Goal: Task Accomplishment & Management: Use online tool/utility

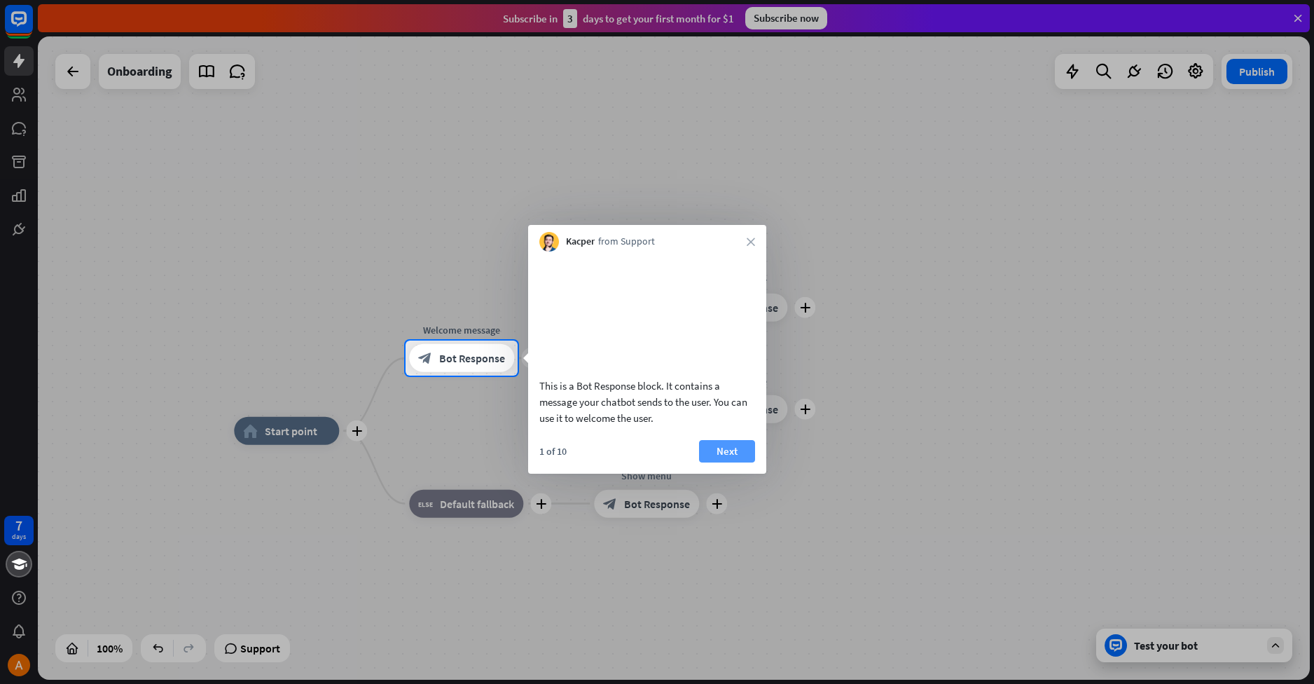
click at [731, 462] on button "Next" at bounding box center [727, 451] width 56 height 22
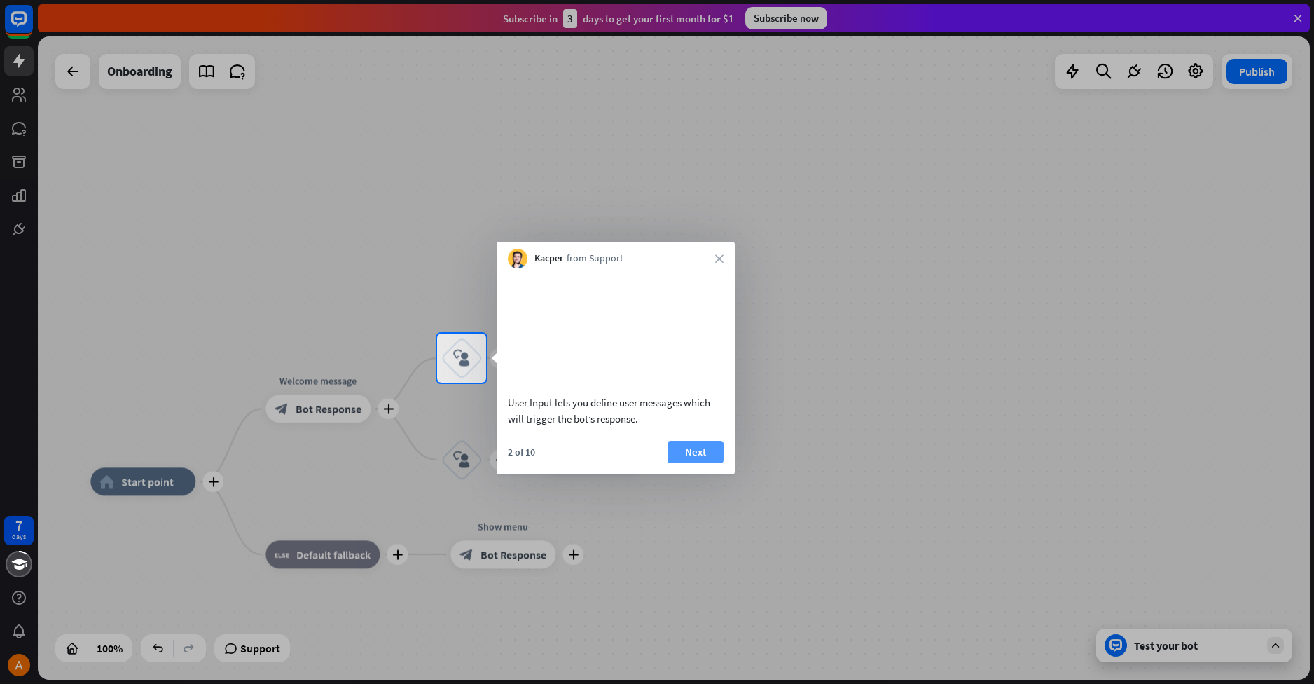
click at [699, 447] on button "Next" at bounding box center [696, 452] width 56 height 22
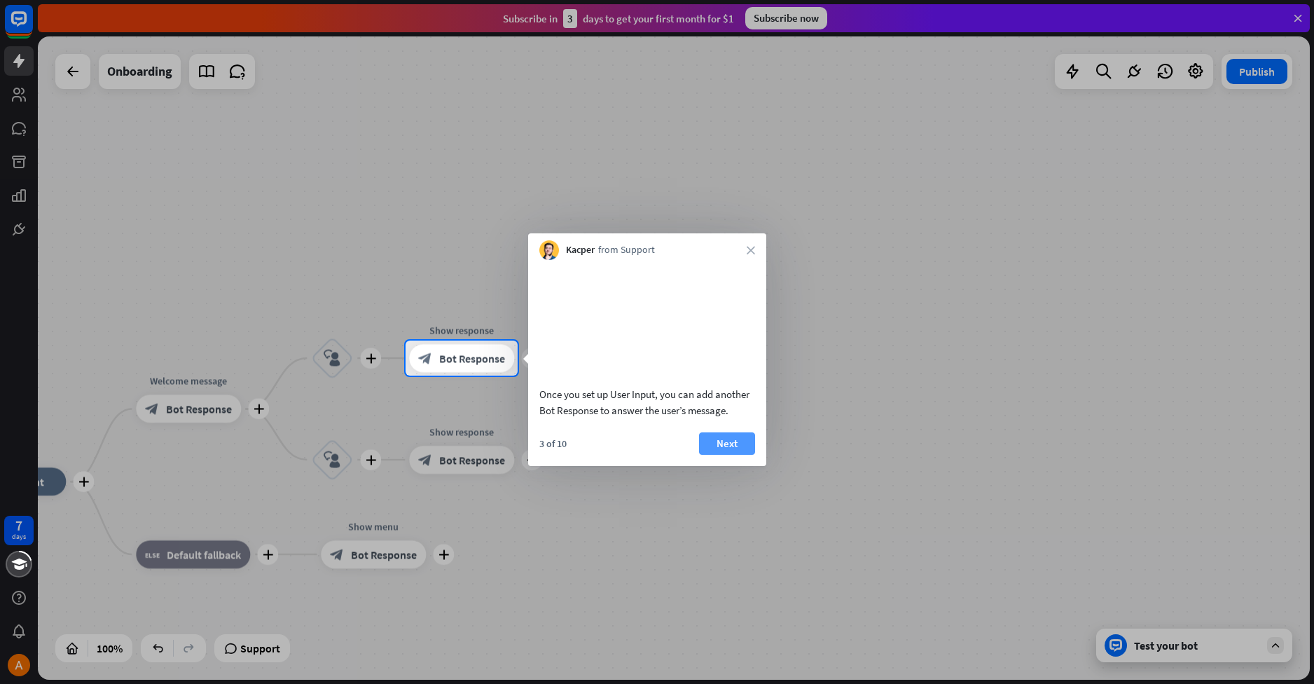
click at [736, 455] on button "Next" at bounding box center [727, 443] width 56 height 22
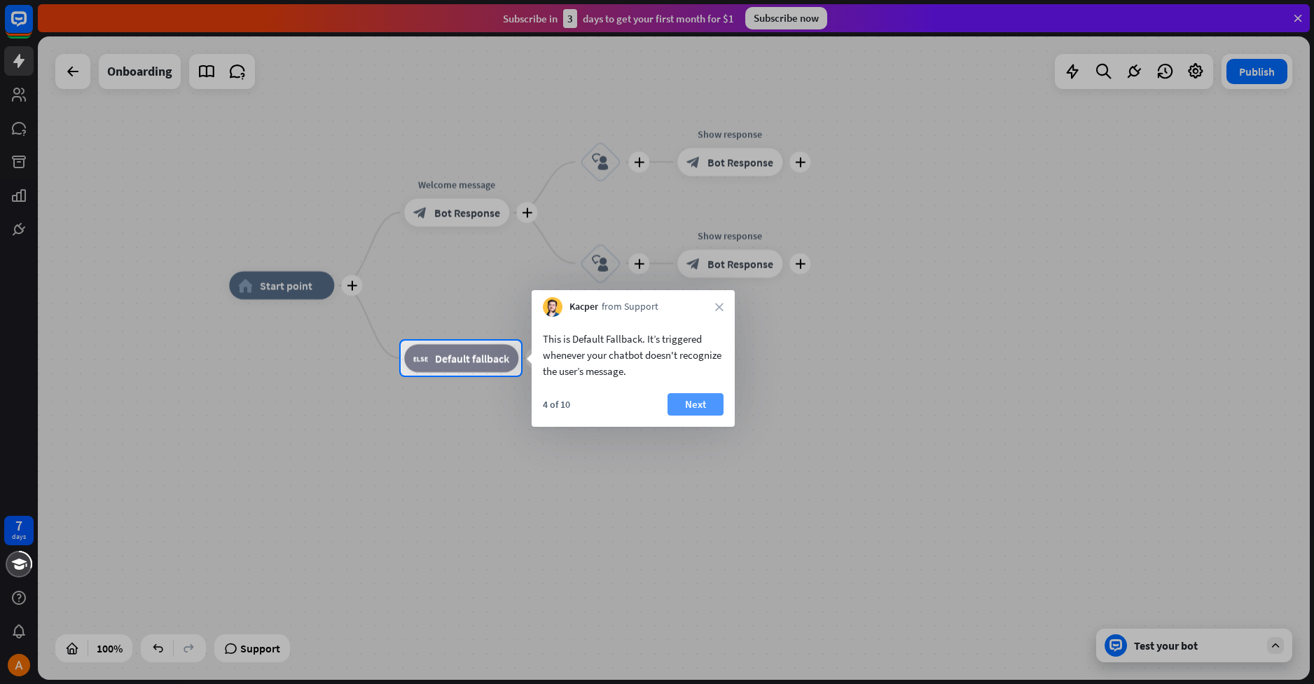
click at [697, 403] on button "Next" at bounding box center [696, 404] width 56 height 22
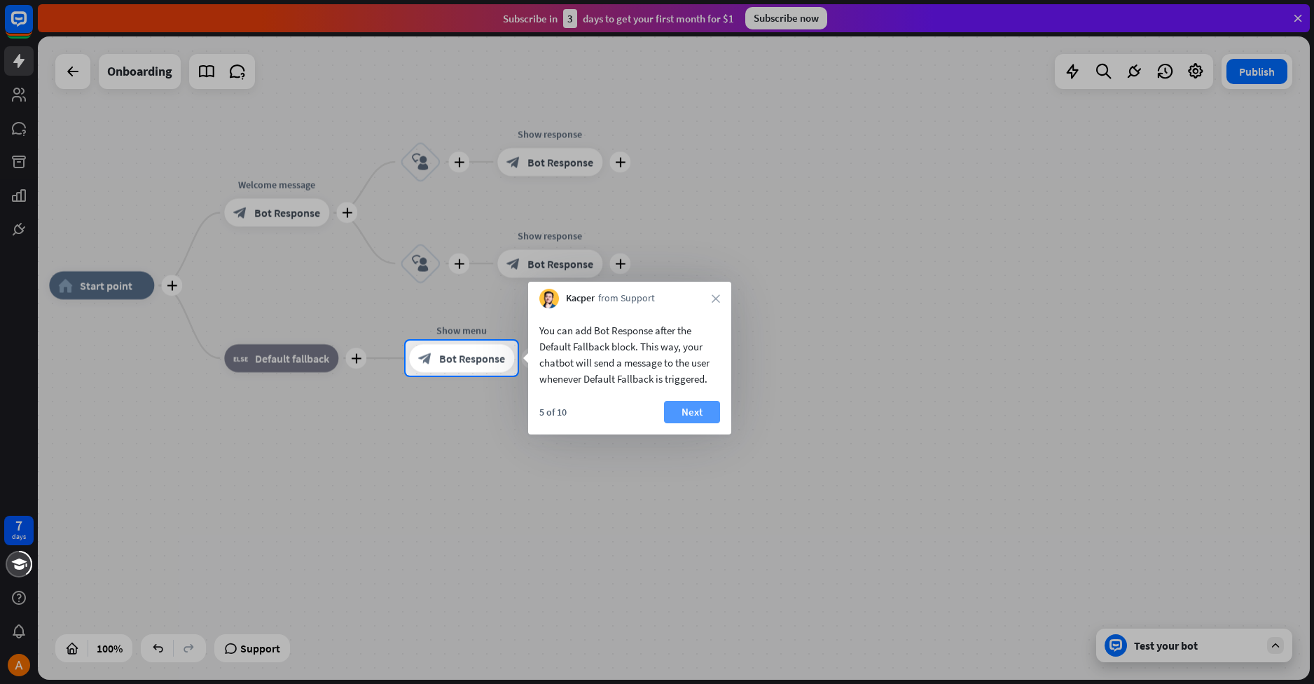
click at [695, 418] on button "Next" at bounding box center [692, 412] width 56 height 22
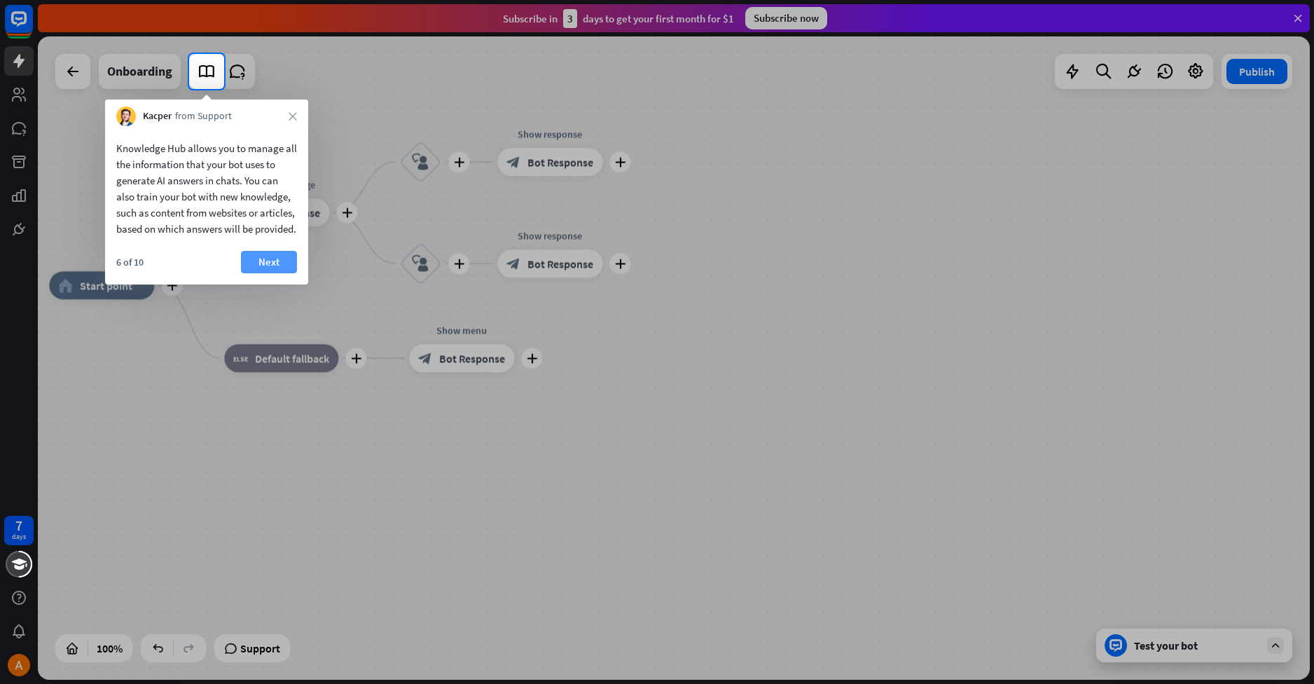
click at [245, 259] on button "Next" at bounding box center [269, 262] width 56 height 22
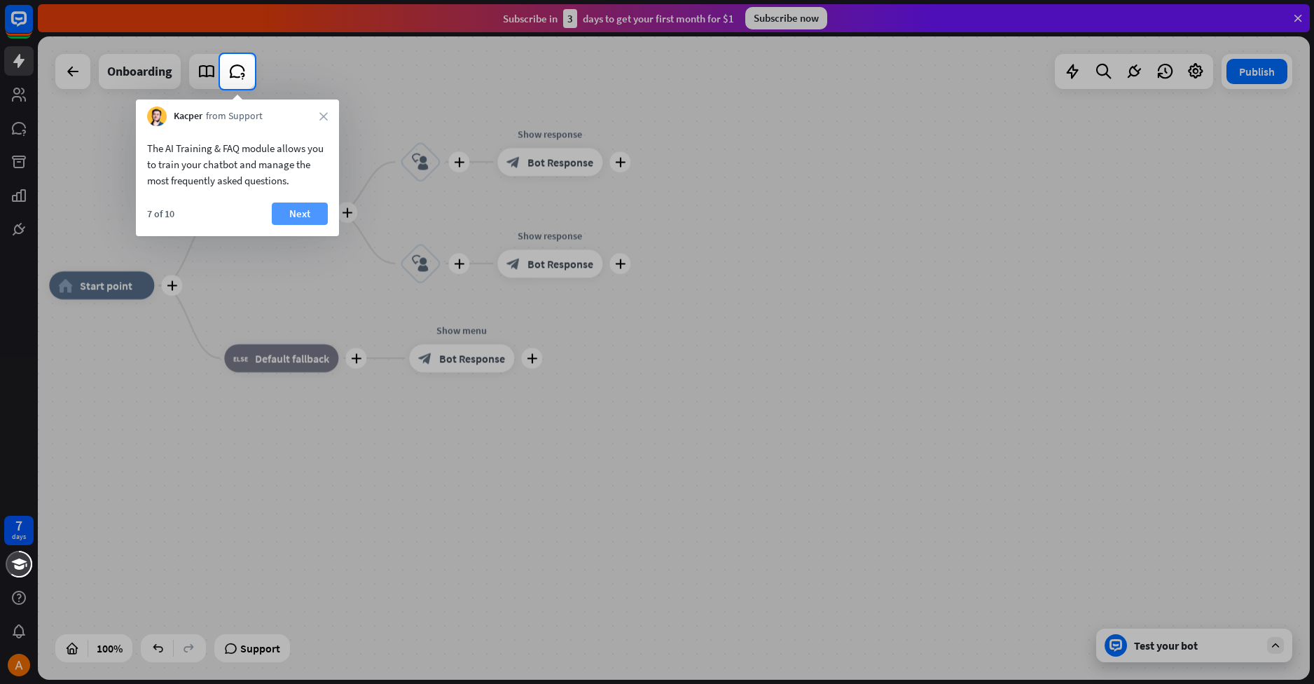
click at [306, 208] on button "Next" at bounding box center [300, 213] width 56 height 22
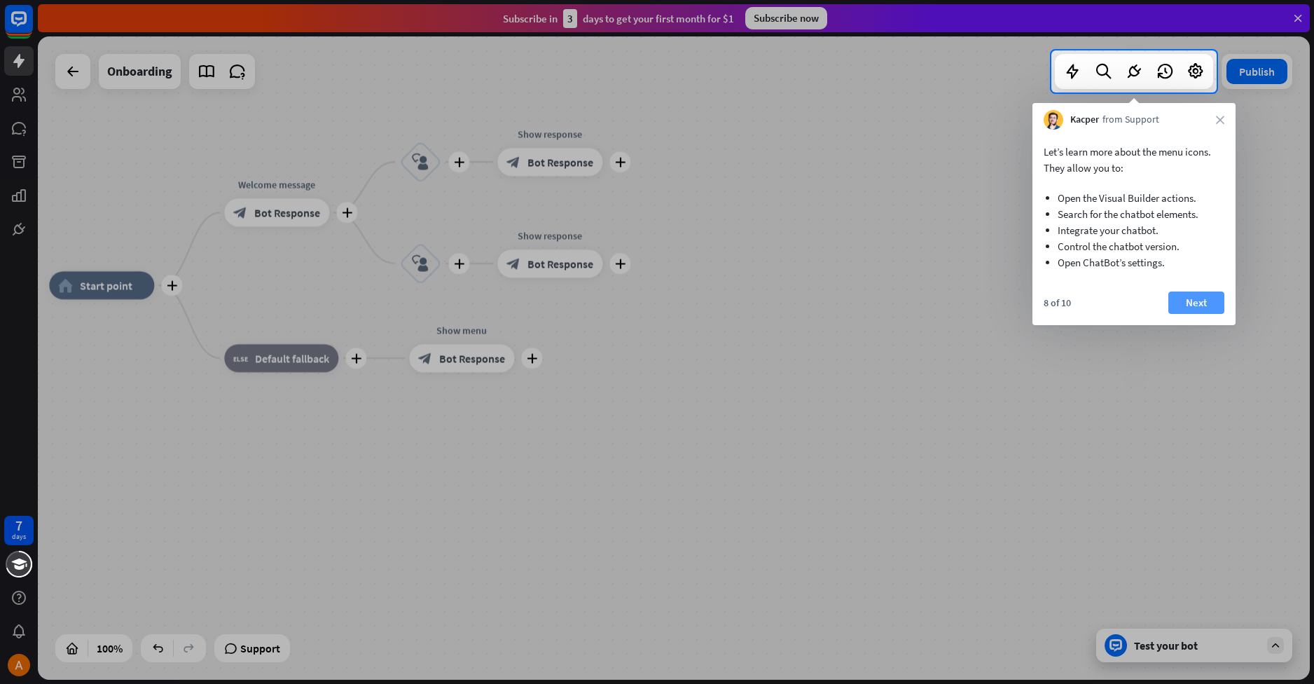
click at [1185, 296] on button "Next" at bounding box center [1196, 302] width 56 height 22
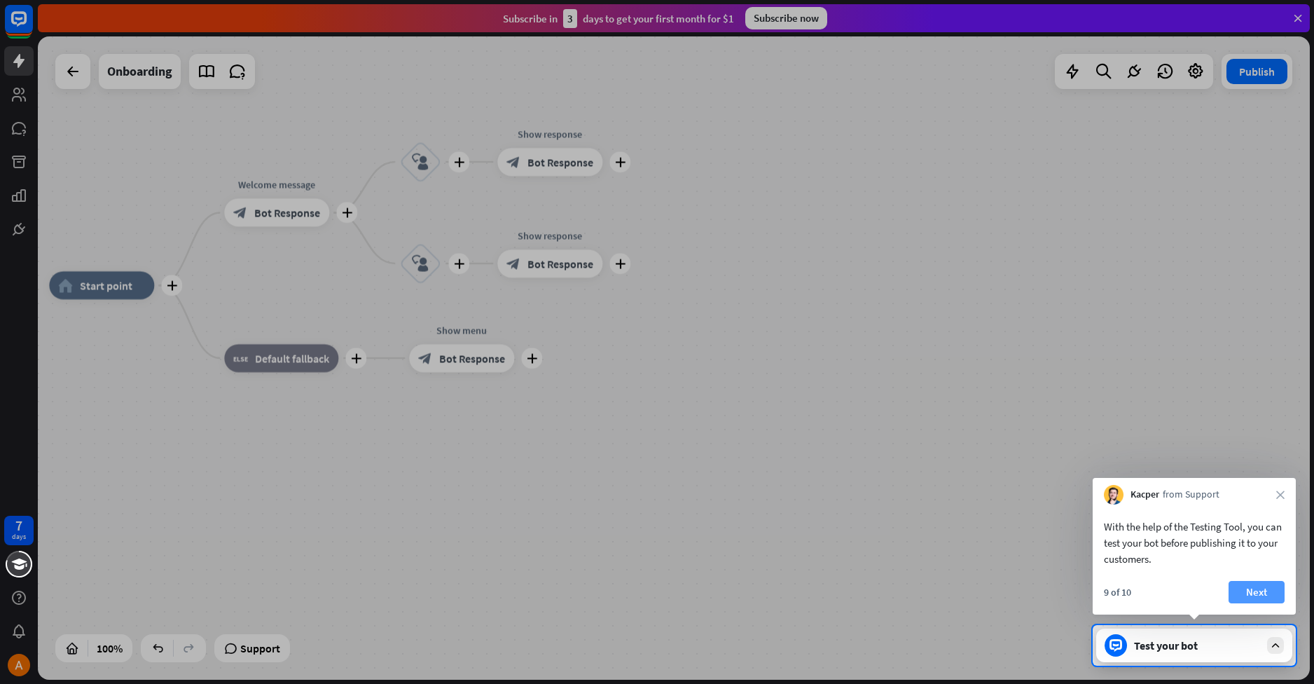
click at [1253, 586] on button "Next" at bounding box center [1257, 592] width 56 height 22
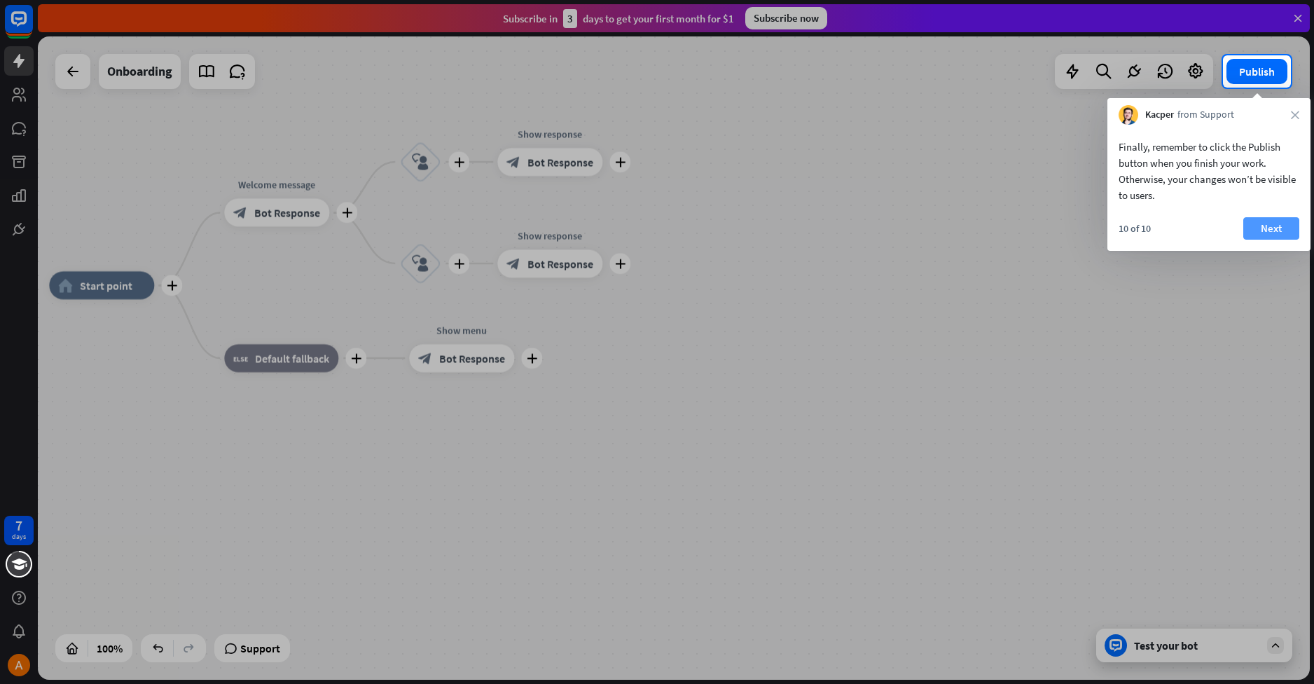
click at [1289, 219] on button "Next" at bounding box center [1271, 228] width 56 height 22
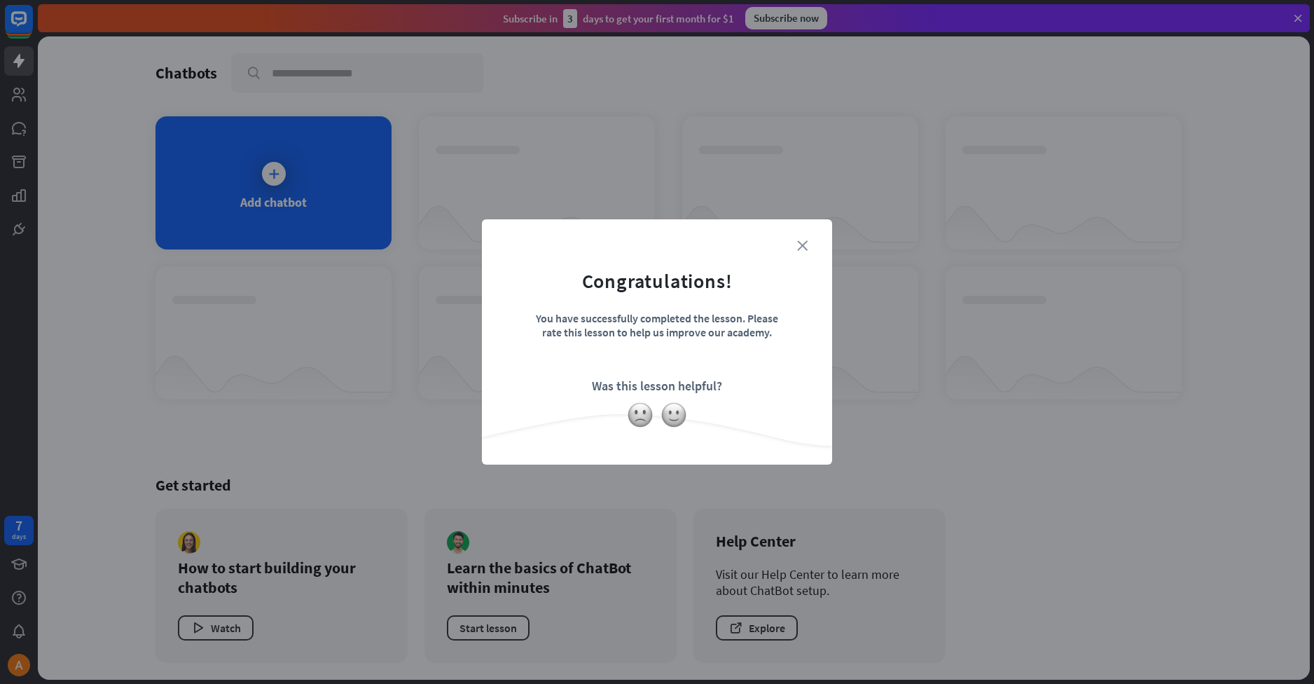
click at [799, 244] on icon "close" at bounding box center [802, 245] width 11 height 11
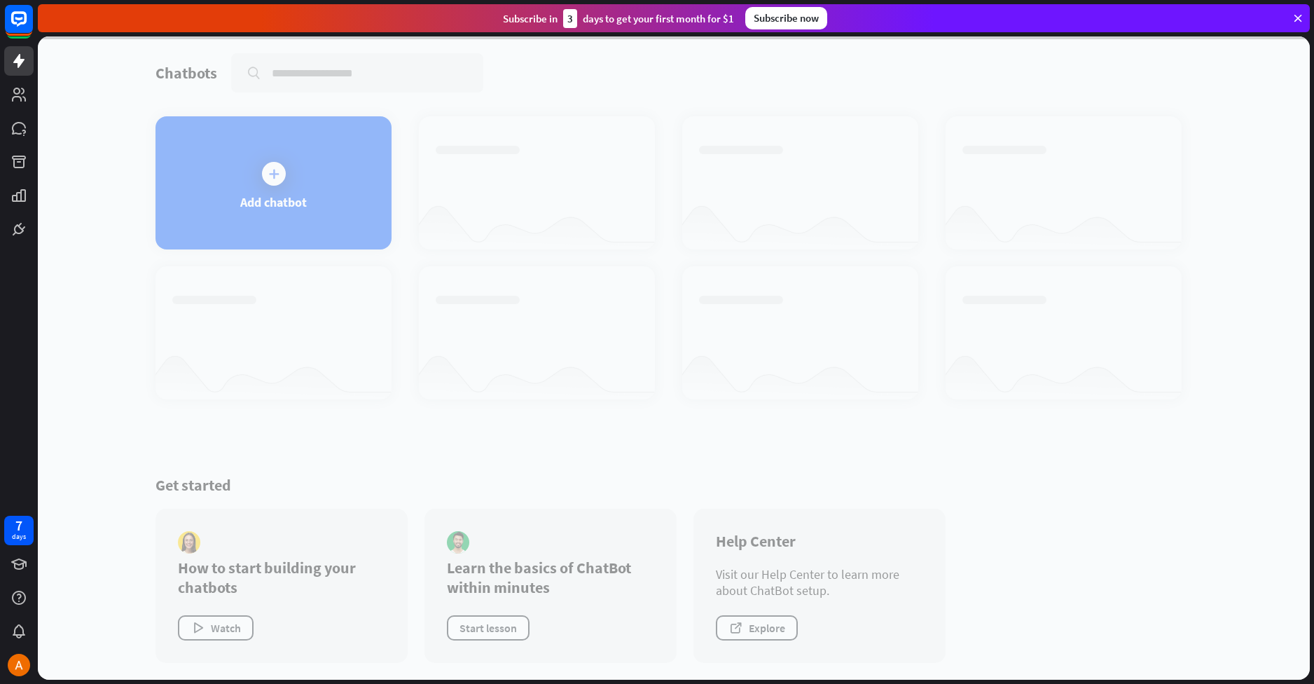
click at [270, 170] on div at bounding box center [674, 357] width 1272 height 643
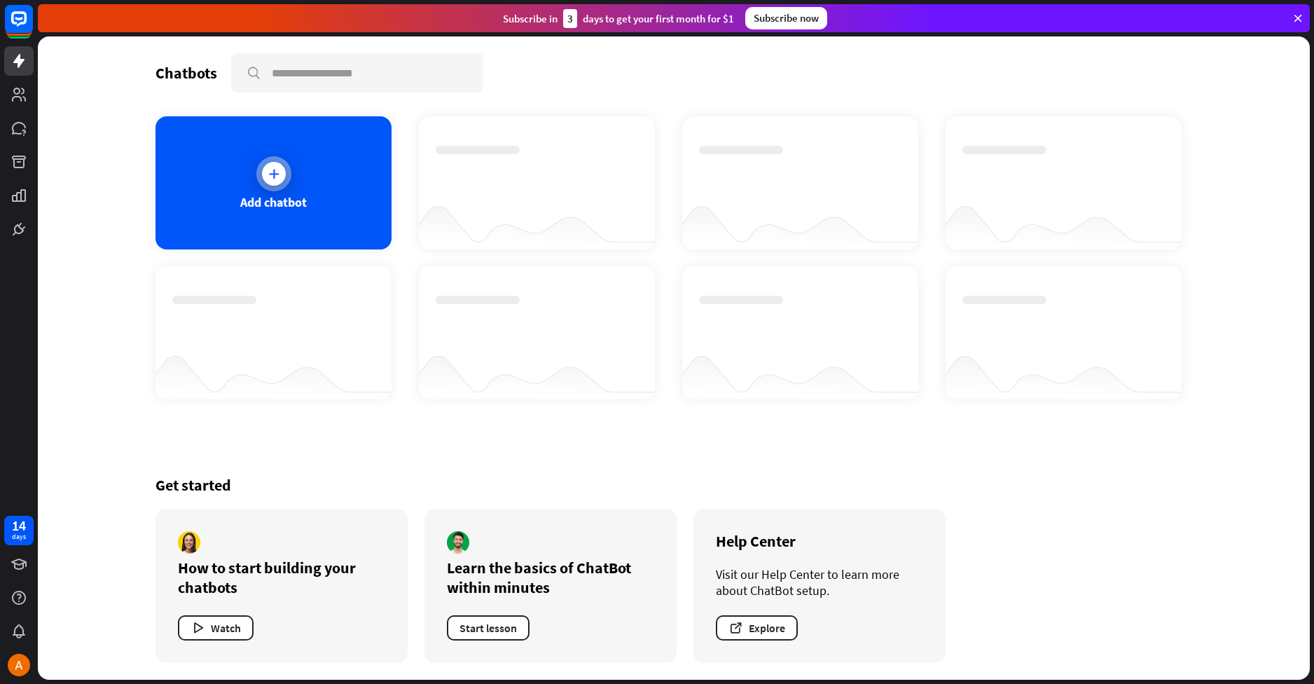
click at [277, 167] on icon at bounding box center [274, 174] width 14 height 14
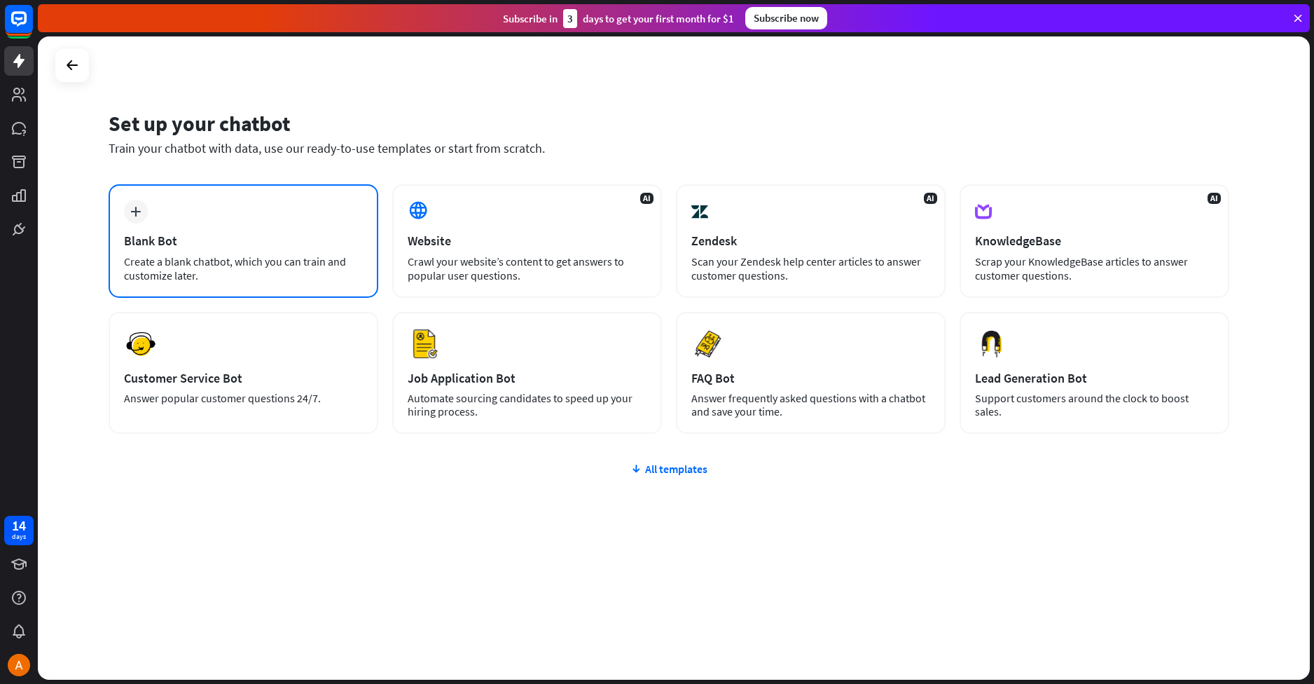
click at [193, 227] on div "plus Blank Bot Create a blank chatbot, which you can train and customize later." at bounding box center [244, 240] width 270 height 113
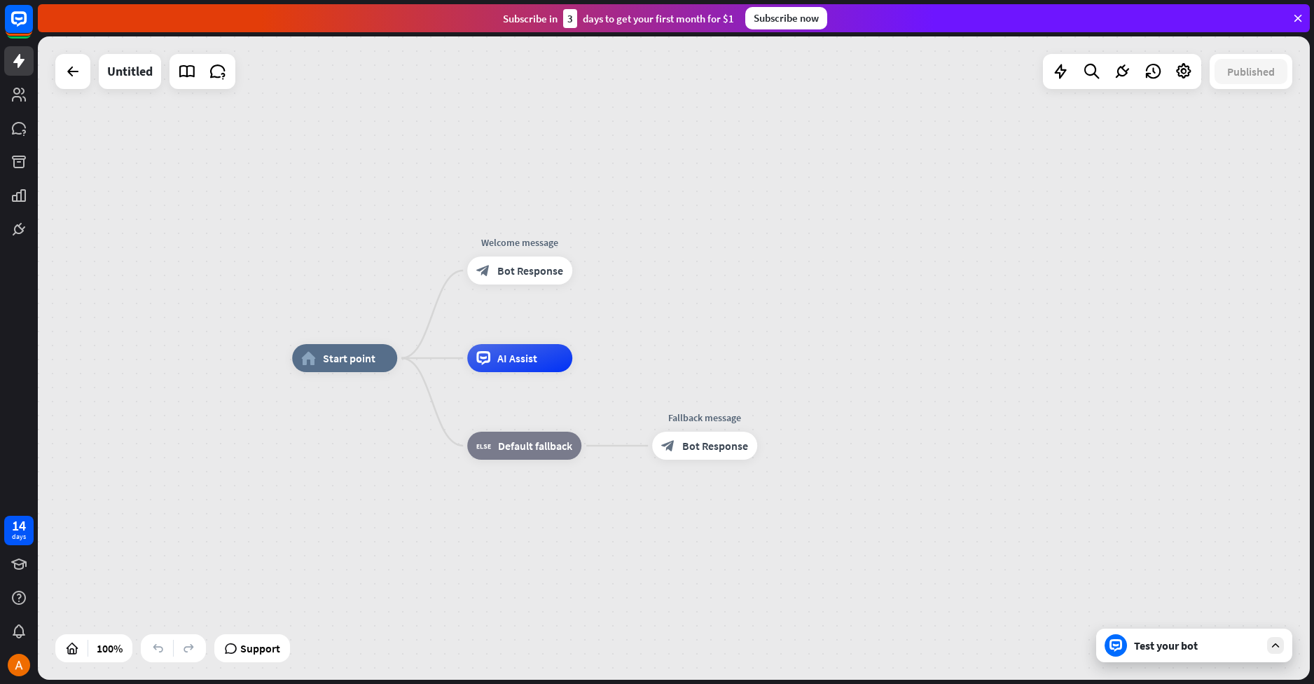
click at [1203, 654] on div "Test your bot" at bounding box center [1194, 645] width 196 height 34
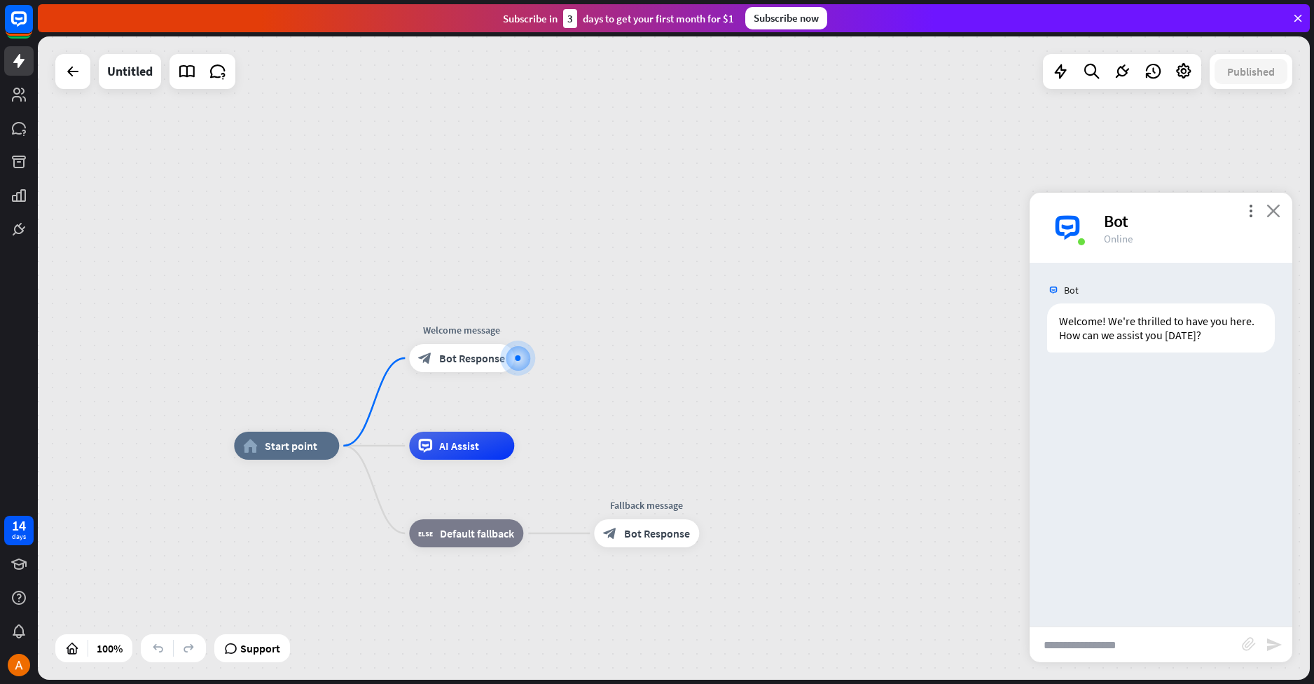
click at [1280, 210] on icon "close" at bounding box center [1273, 210] width 14 height 13
